Goal: Task Accomplishment & Management: Manage account settings

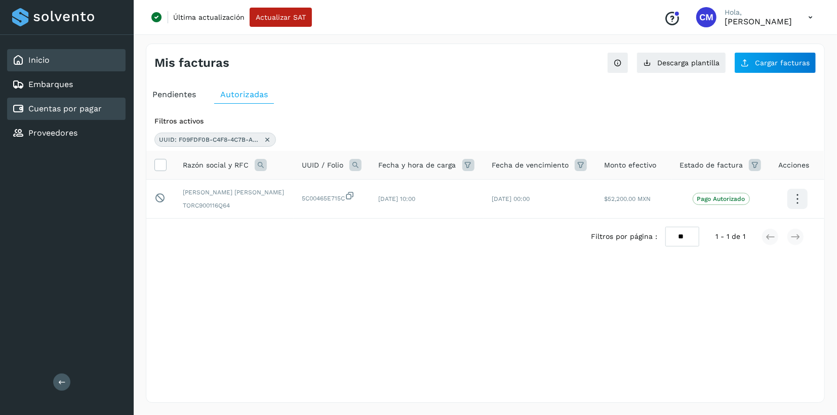
click at [46, 57] on link "Inicio" at bounding box center [38, 60] width 21 height 10
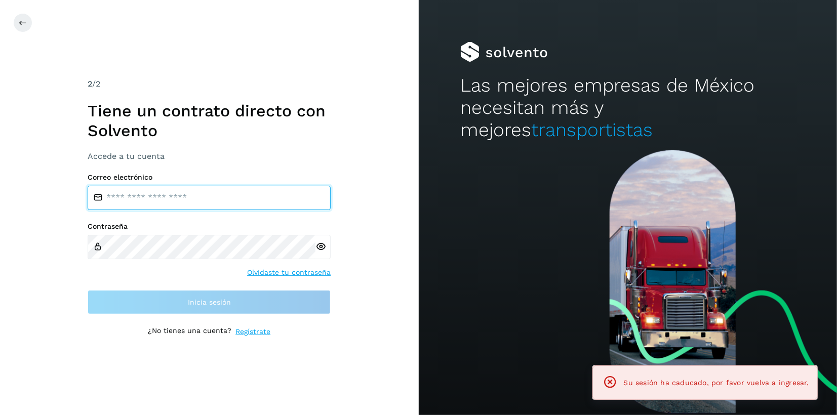
type input "**********"
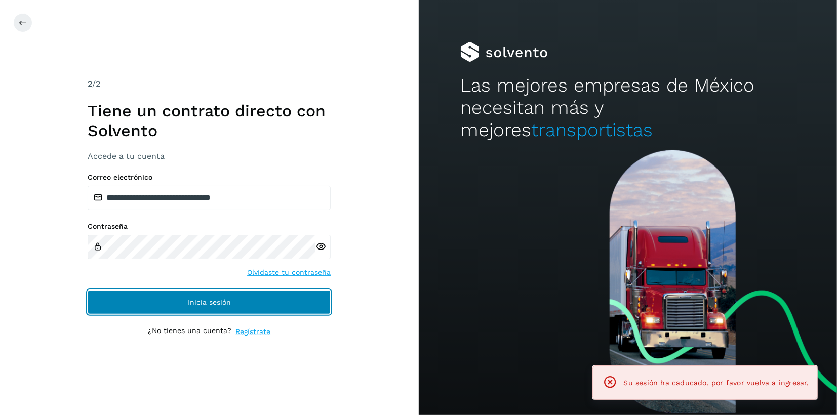
click at [209, 299] on span "Inicia sesión" at bounding box center [209, 302] width 43 height 7
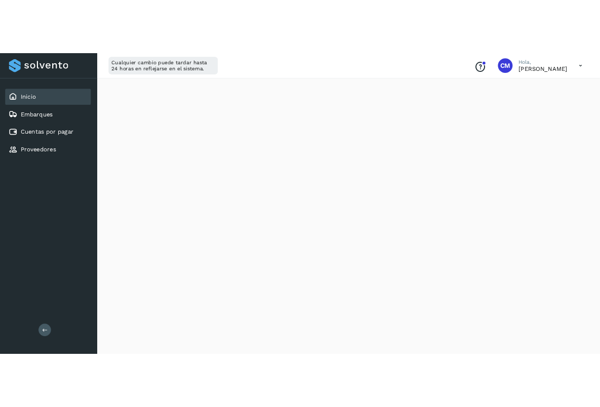
scroll to position [564, 0]
